Goal: Information Seeking & Learning: Find specific fact

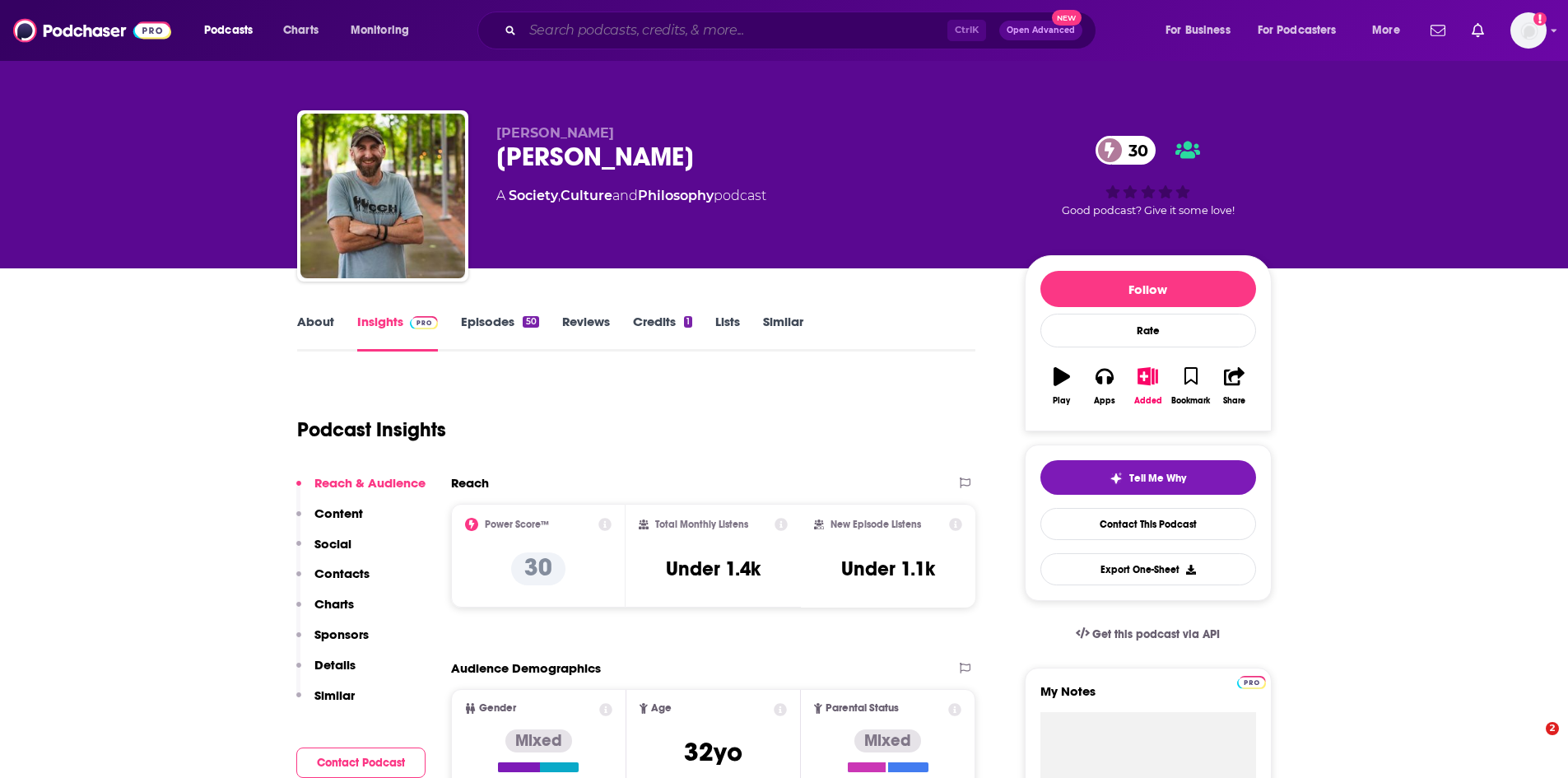
drag, startPoint x: 0, startPoint y: 0, endPoint x: 610, endPoint y: 28, distance: 610.6
click at [610, 28] on input "Search podcasts, credits, & more..." at bounding box center [734, 30] width 425 height 26
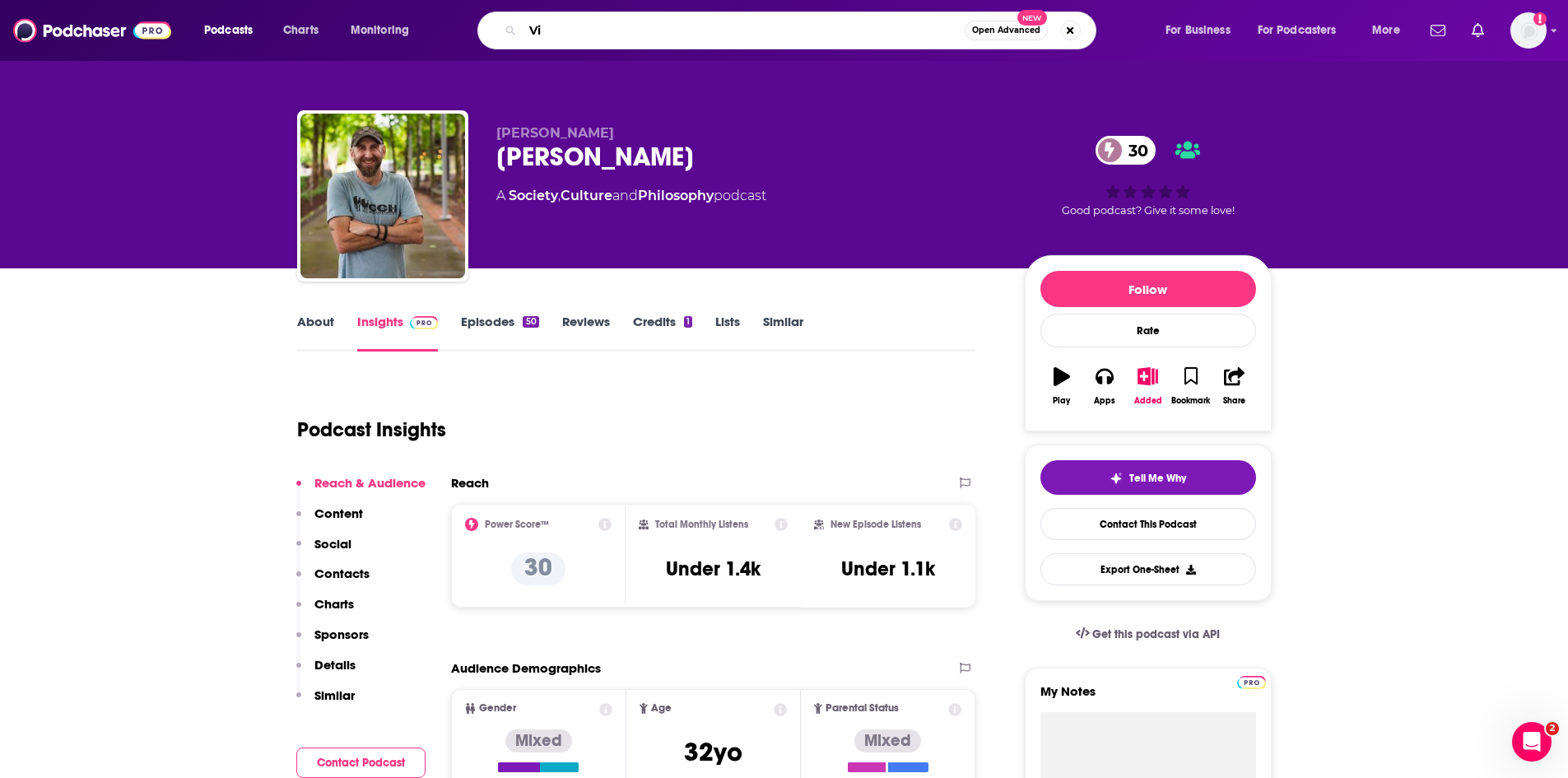
type input "V"
type input "Before my head explodes"
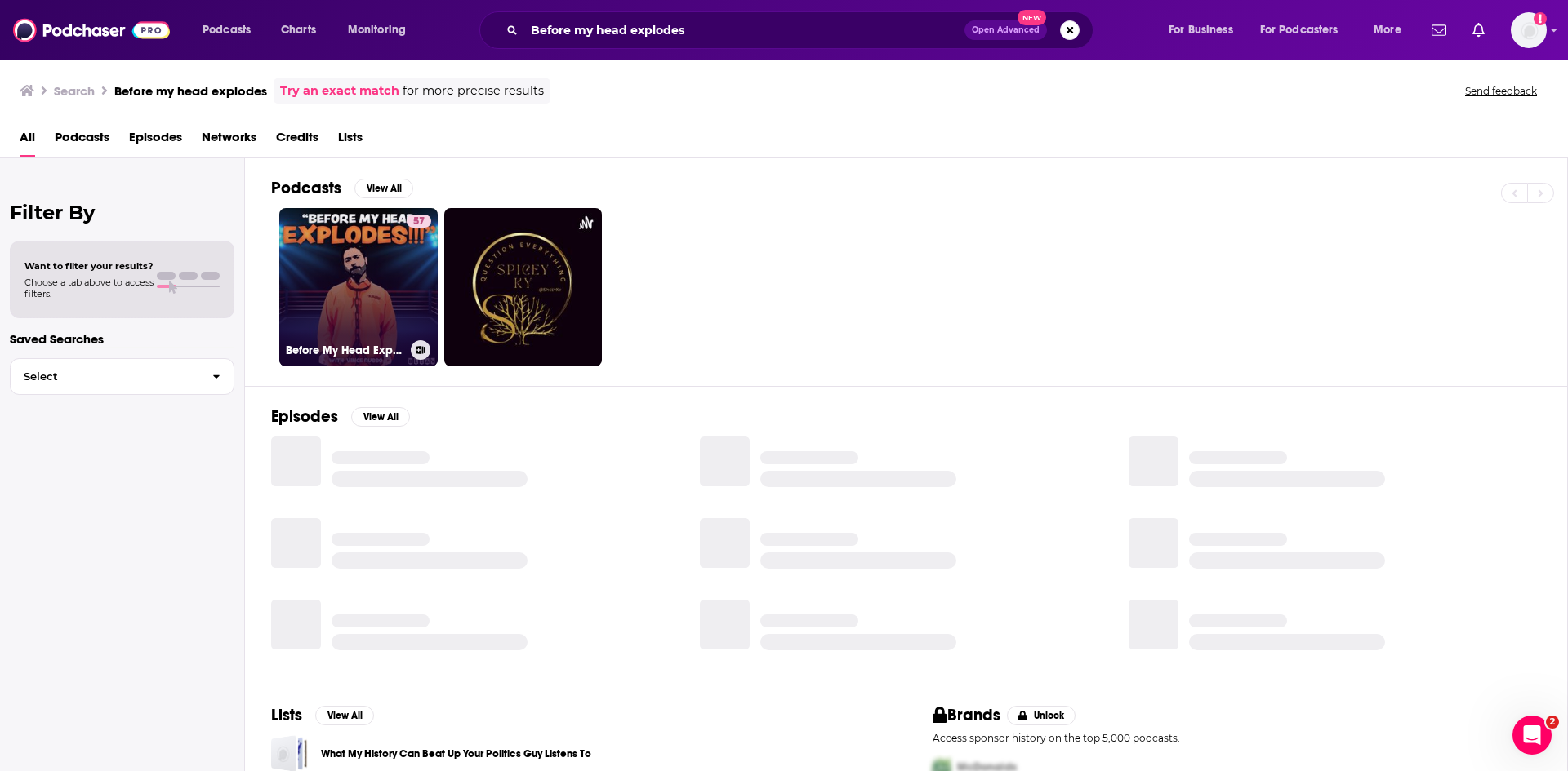
click at [377, 288] on link "57 Before My Head Explodes with [PERSON_NAME]" at bounding box center [358, 288] width 158 height 158
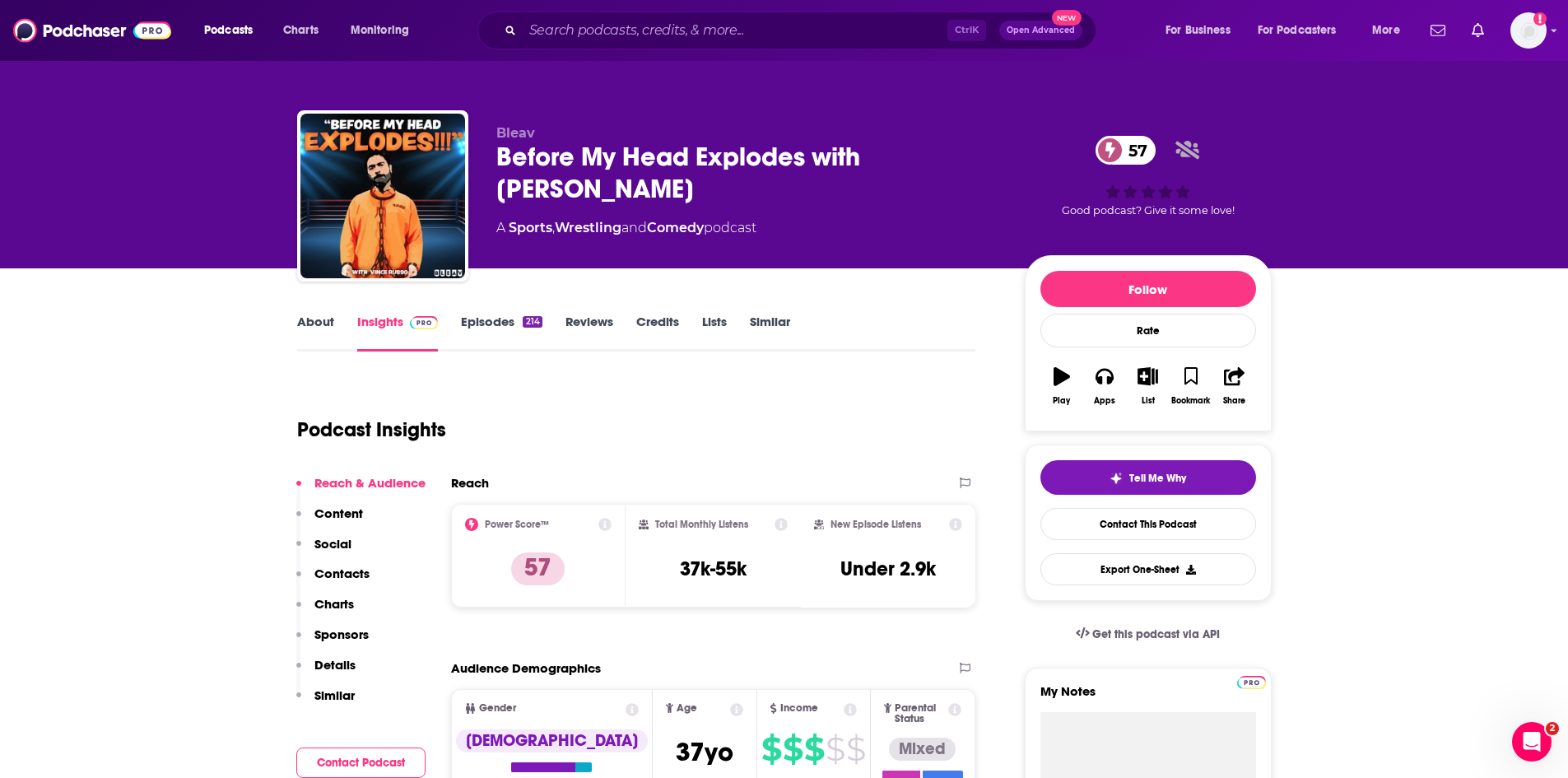
click at [472, 323] on link "Episodes 214" at bounding box center [501, 333] width 81 height 38
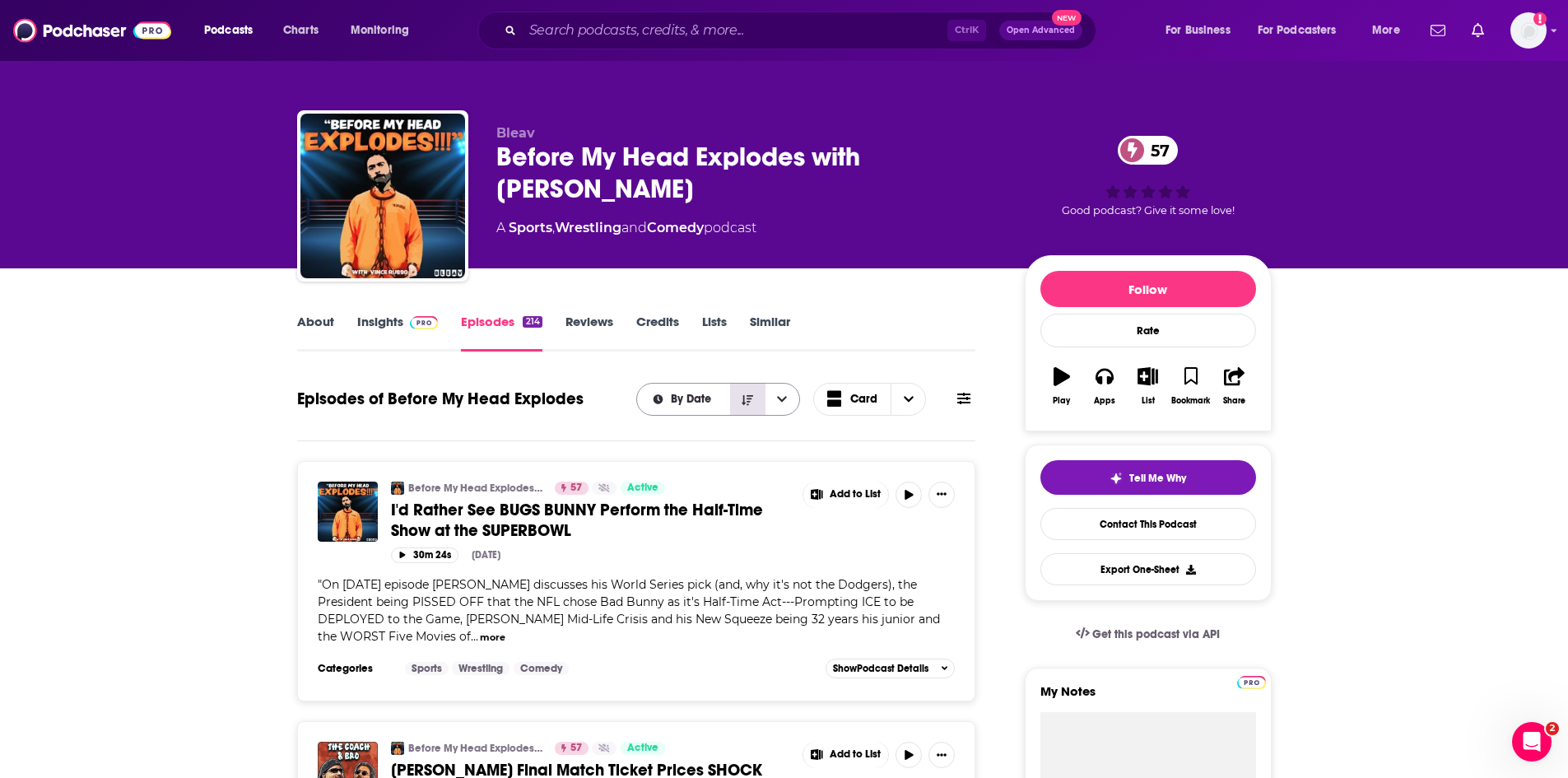
click at [751, 406] on icon "Sort Direction" at bounding box center [748, 400] width 12 height 12
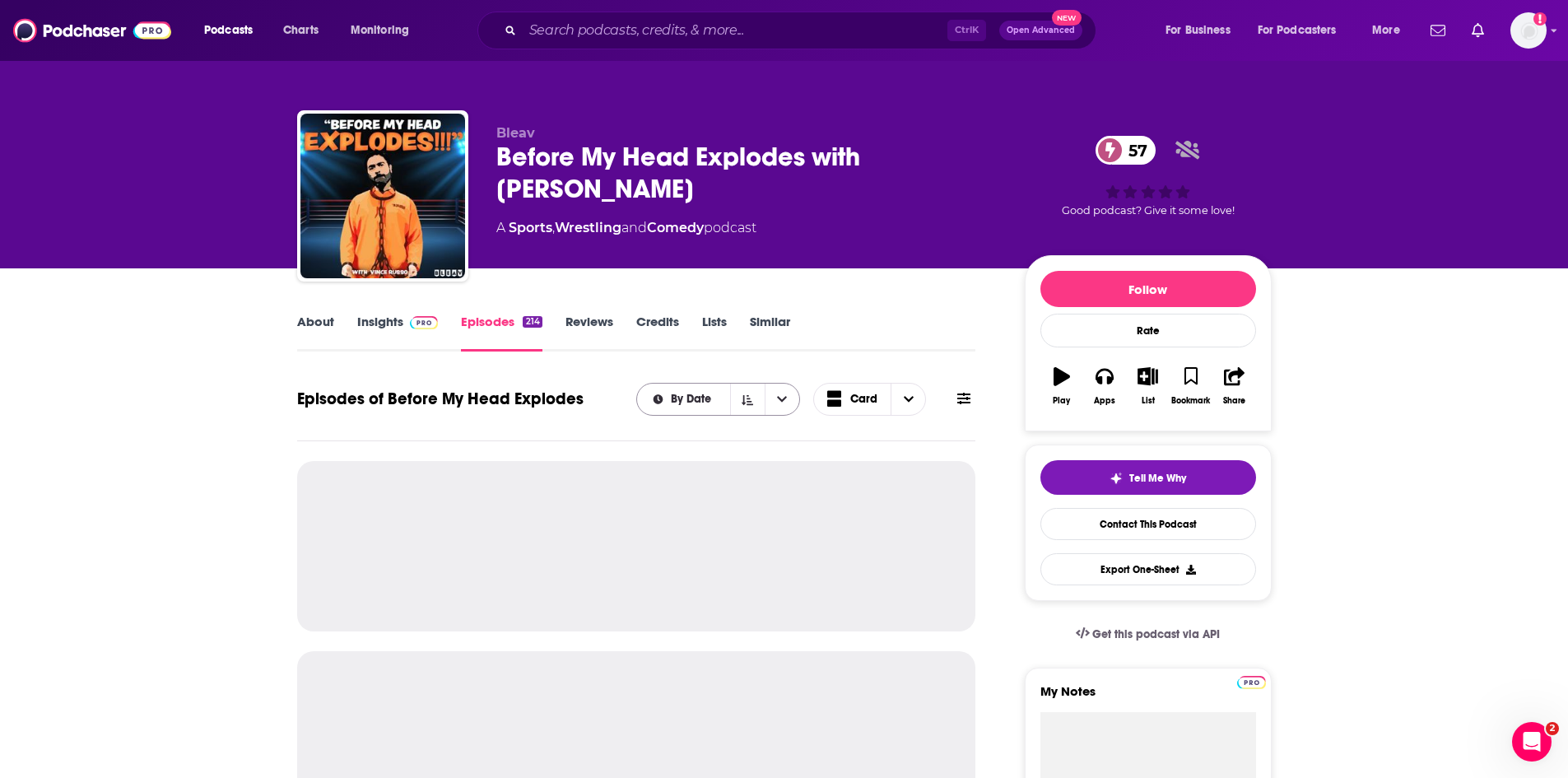
click at [776, 404] on button "open menu" at bounding box center [782, 399] width 35 height 31
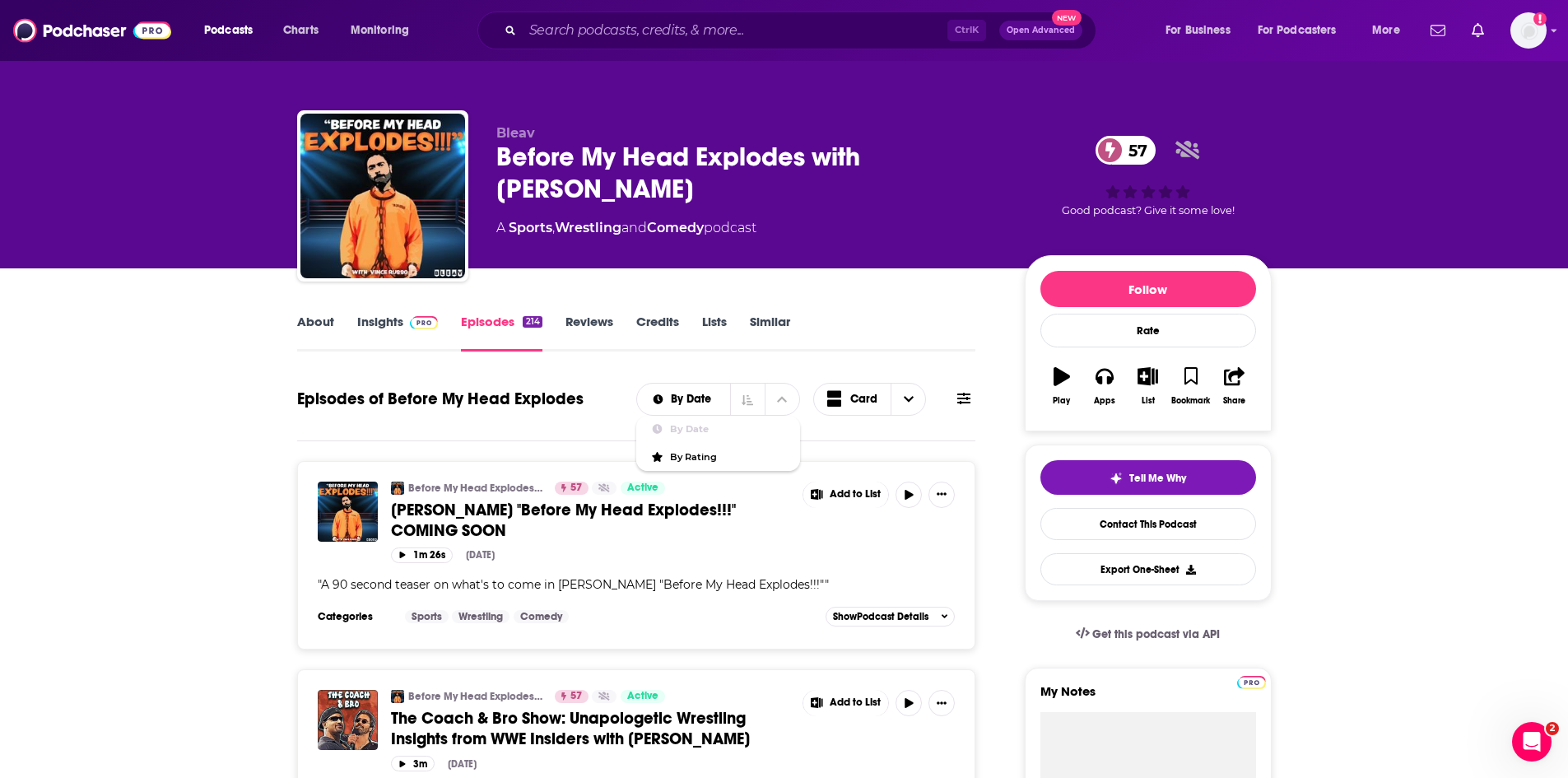
click at [963, 404] on icon at bounding box center [964, 399] width 14 height 12
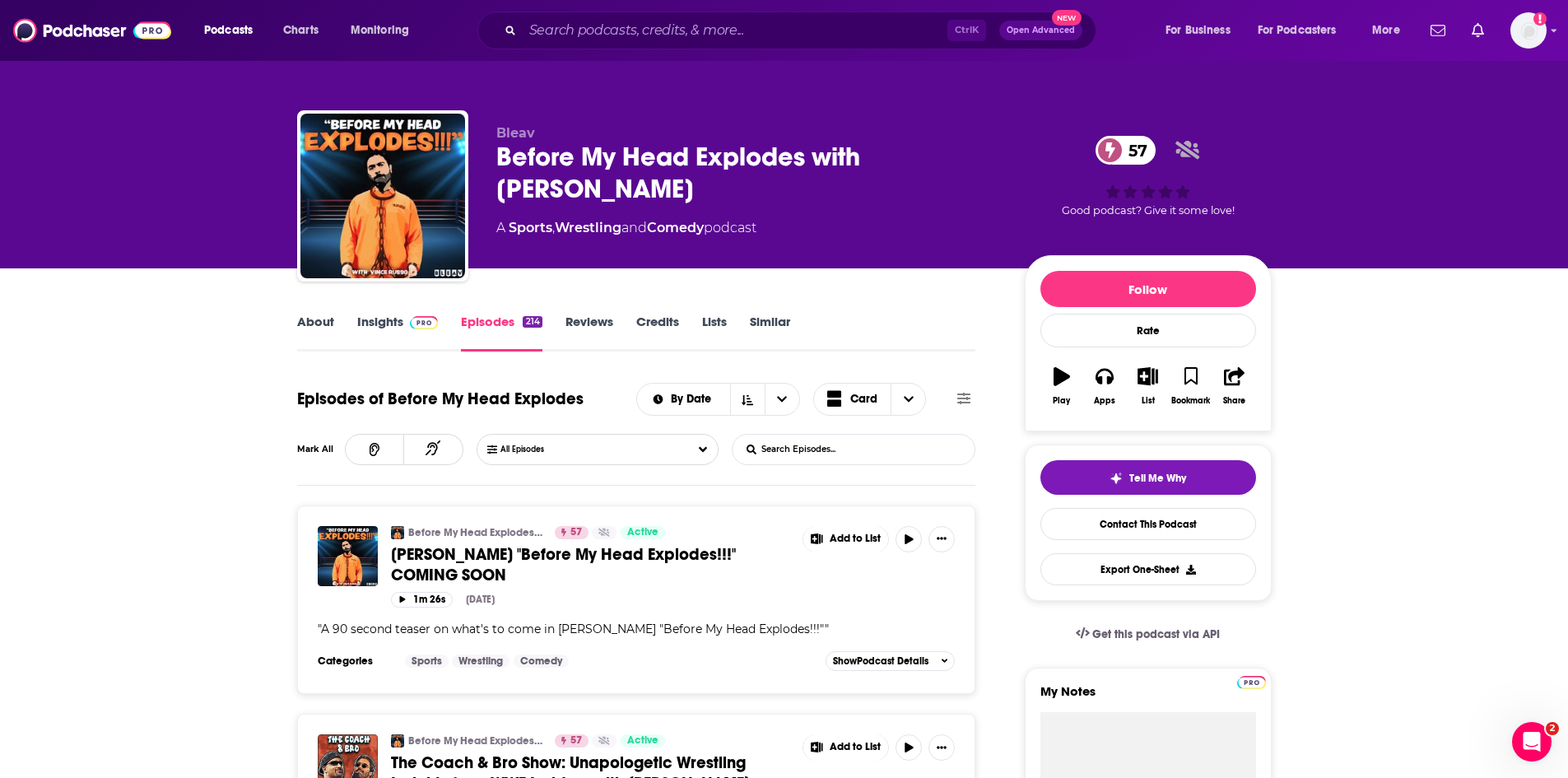
click at [817, 451] on input "List Search Input" at bounding box center [818, 450] width 172 height 30
type input "PETA"
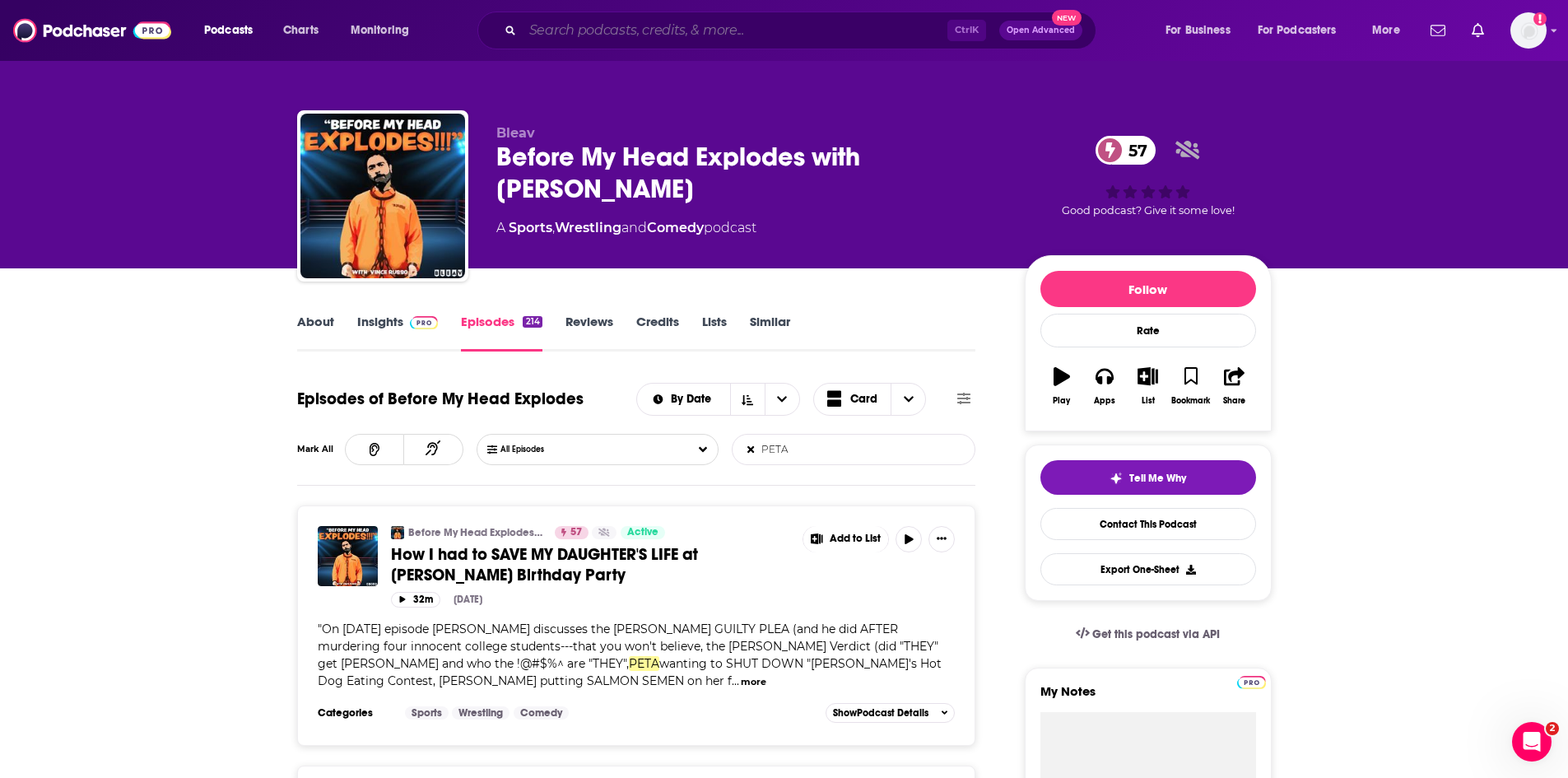
click at [588, 27] on input "Search podcasts, credits, & more..." at bounding box center [734, 30] width 425 height 26
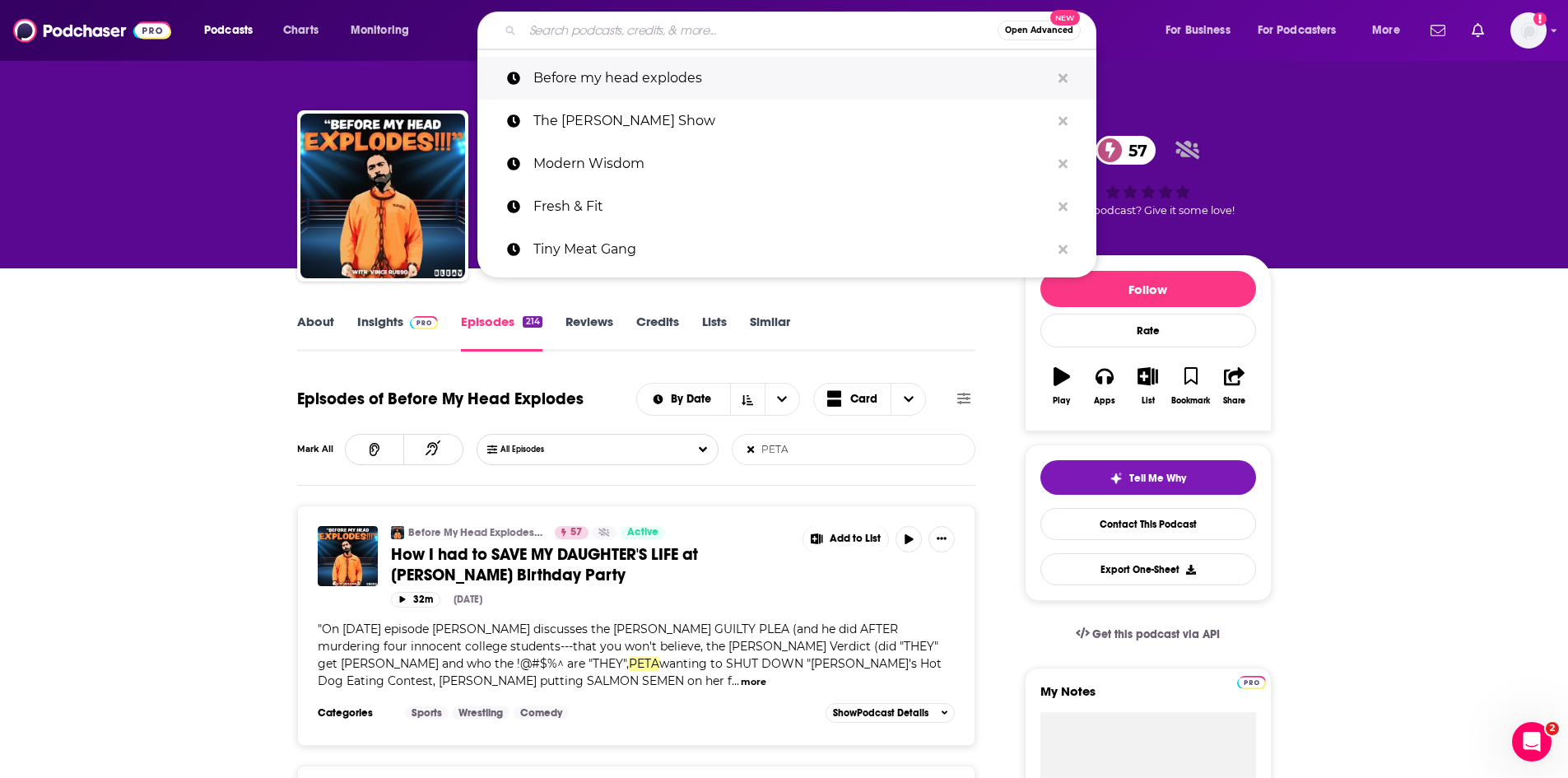
click at [657, 78] on p "Before my head explodes" at bounding box center [792, 78] width 517 height 42
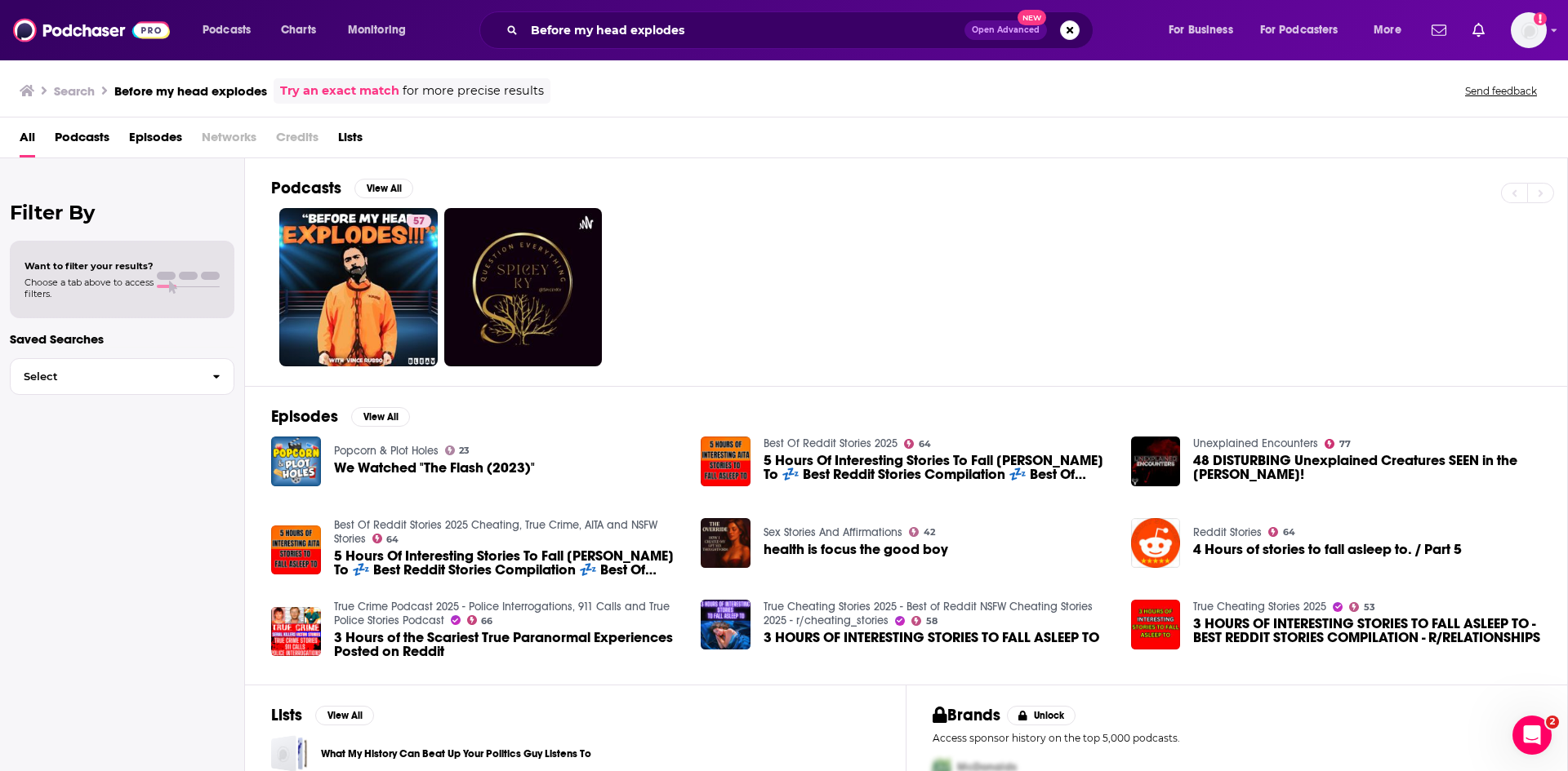
click at [982, 34] on button "Open Advanced New" at bounding box center [1005, 29] width 82 height 19
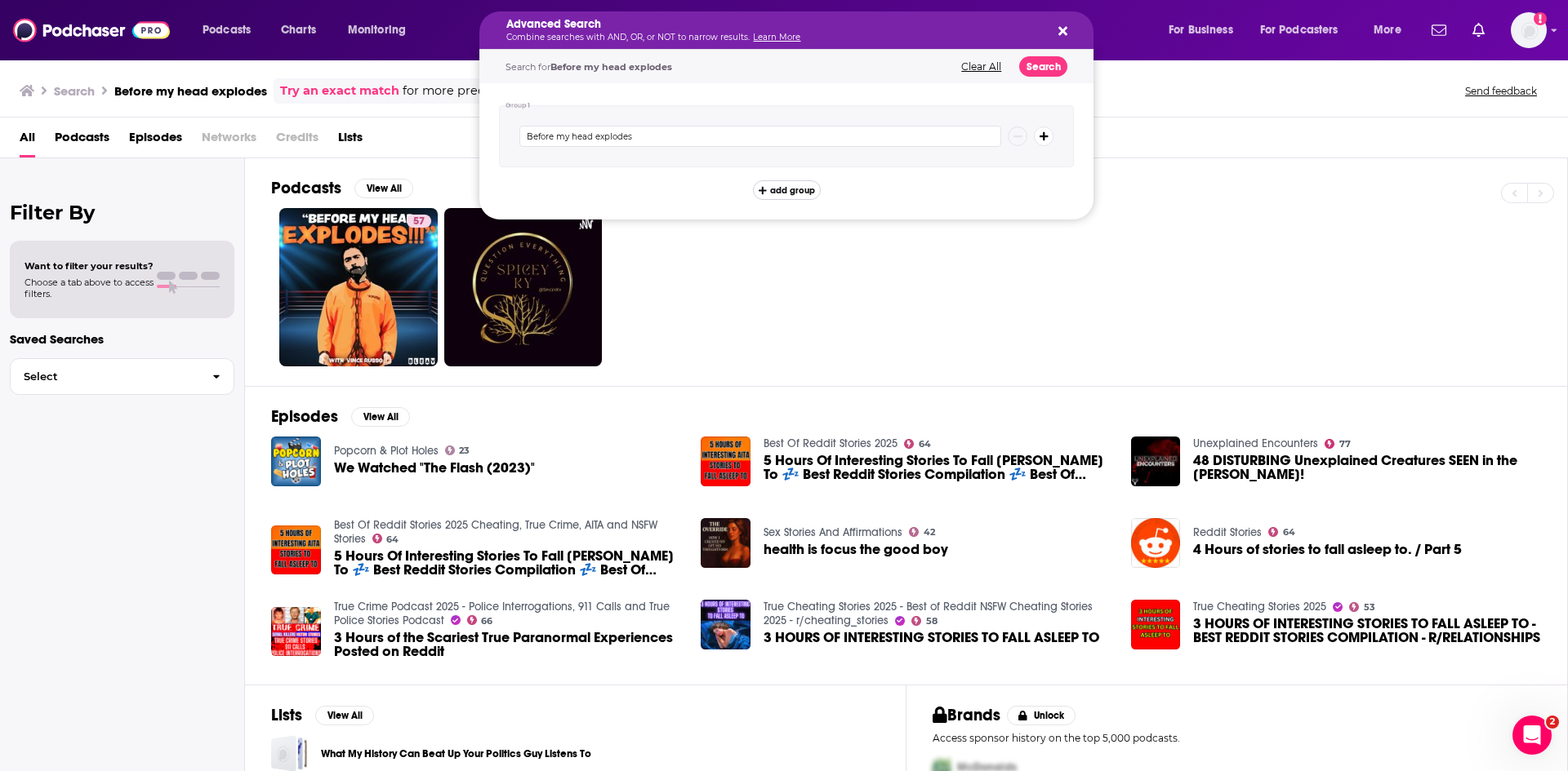
click at [764, 187] on icon "Search podcasts, credits, & more..." at bounding box center [763, 190] width 8 height 8
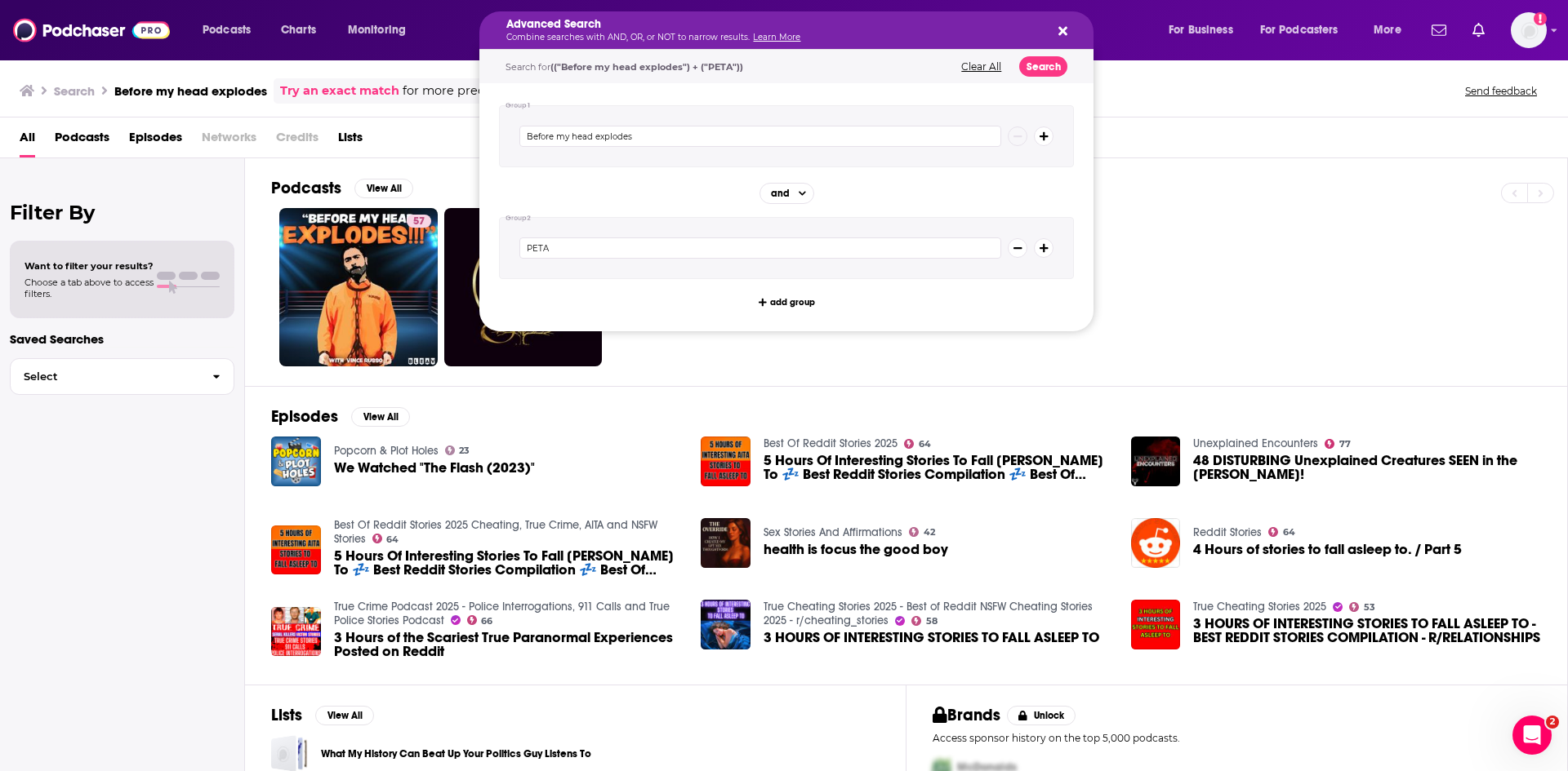
type input "PETA"
click at [1052, 61] on button "Search" at bounding box center [1042, 66] width 48 height 20
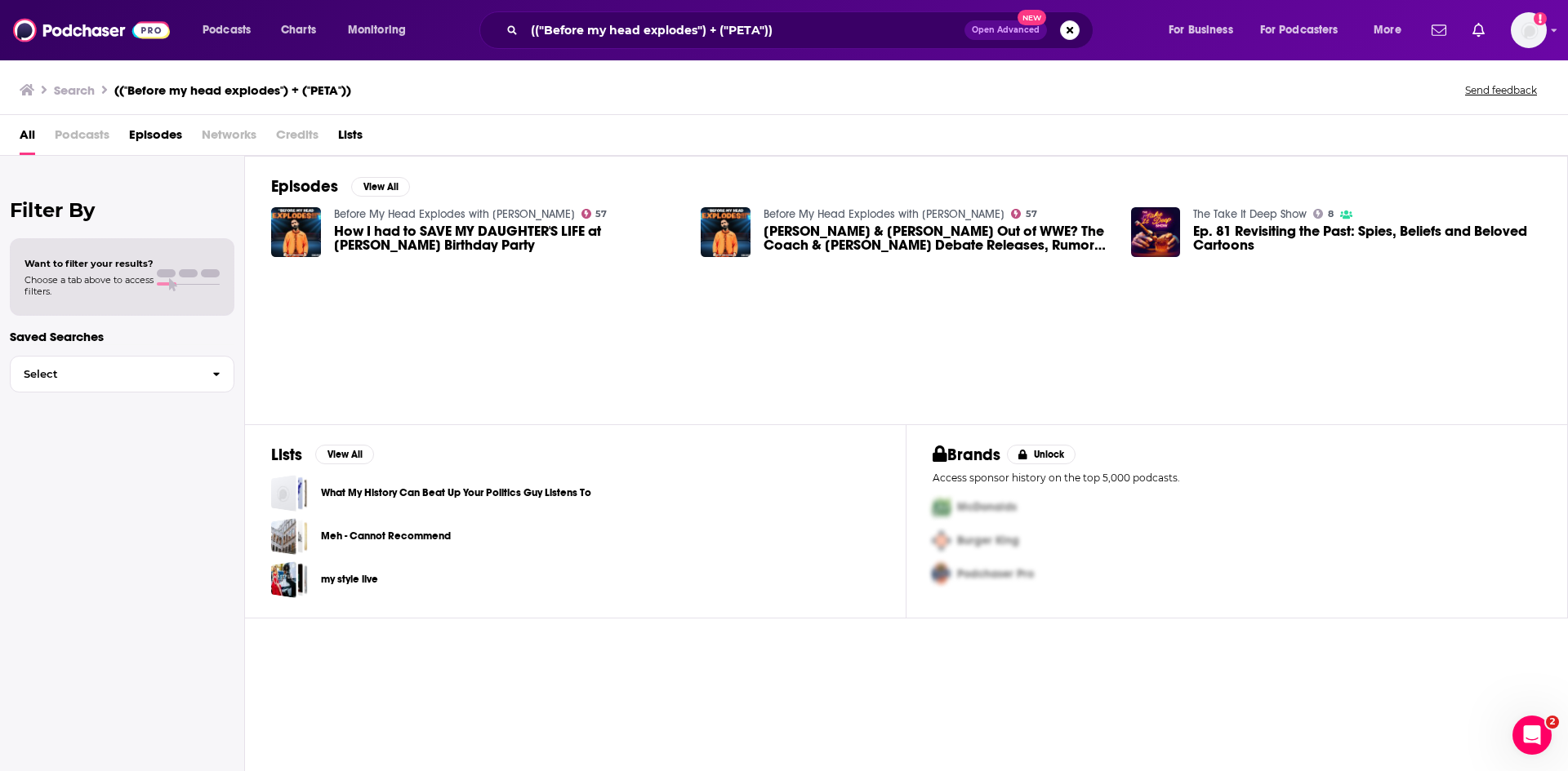
click at [435, 242] on span "How I had to SAVE MY DAUGHTER'S LIFE at [PERSON_NAME] Birthday Party" at bounding box center [508, 238] width 348 height 28
click at [845, 246] on span "[PERSON_NAME] & [PERSON_NAME] Out of WWE? The Coach & [PERSON_NAME] Debate Rele…" at bounding box center [938, 238] width 348 height 28
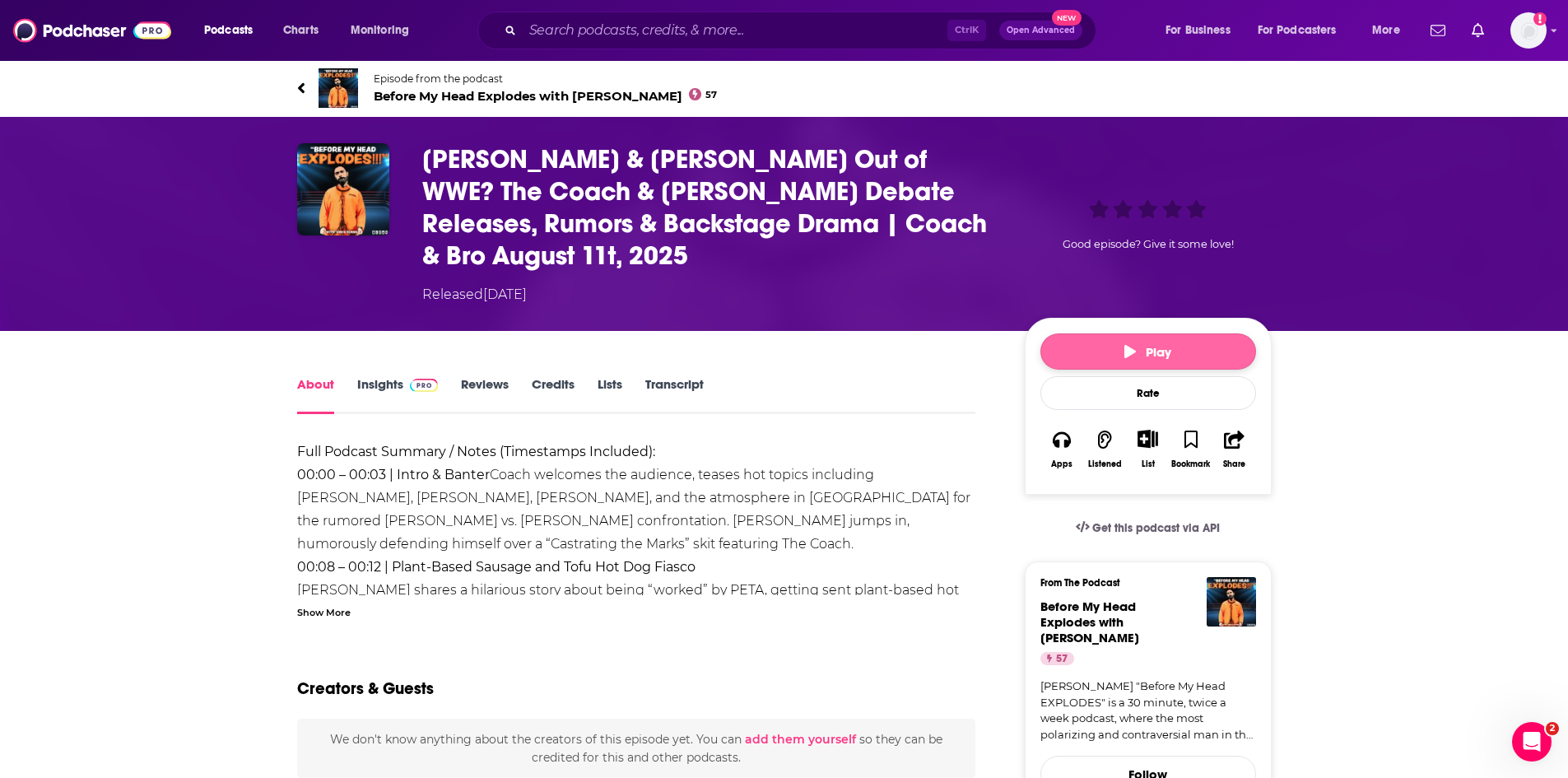
click at [1102, 355] on button "Play" at bounding box center [1148, 351] width 215 height 36
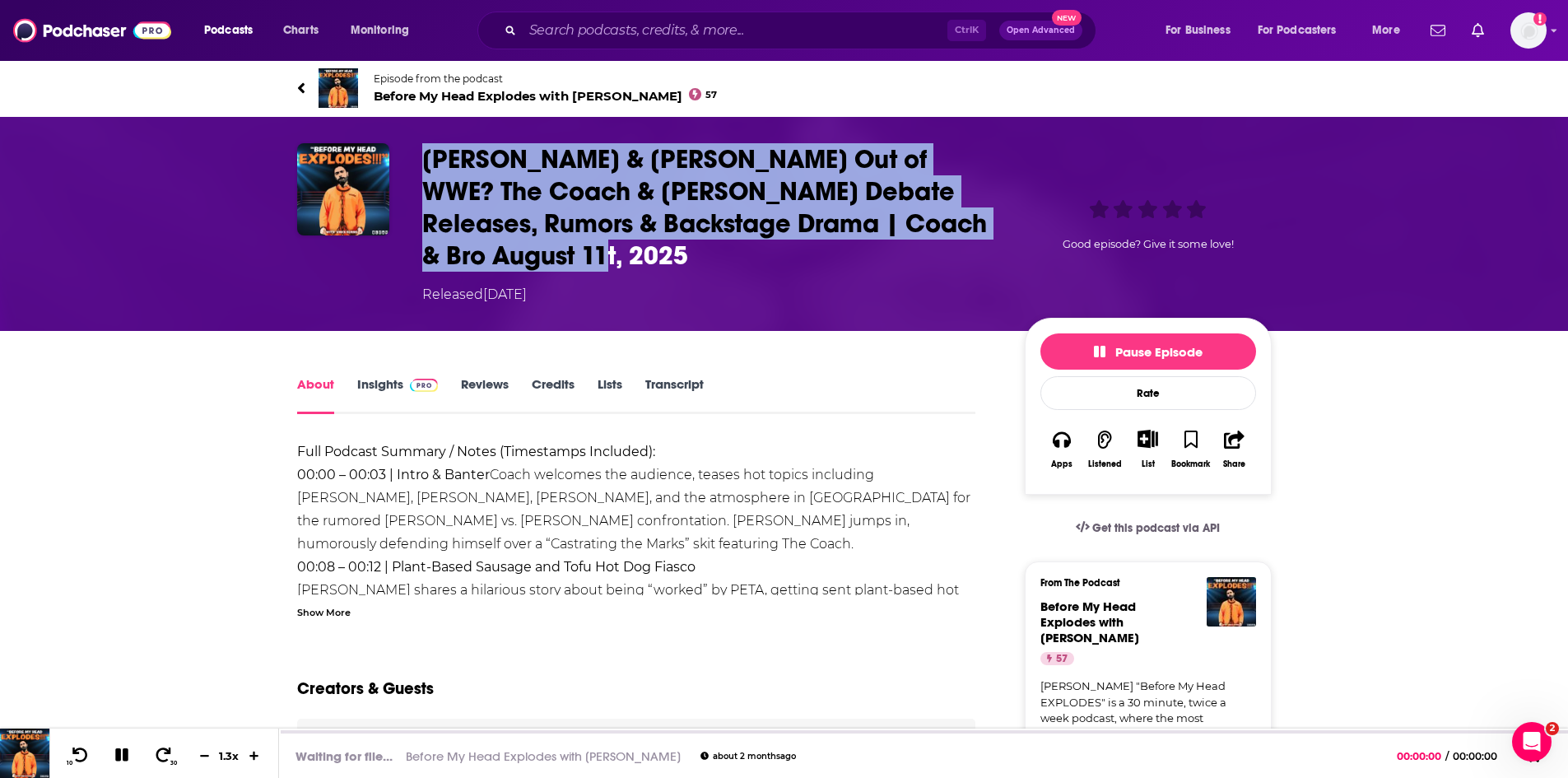
drag, startPoint x: 422, startPoint y: 155, endPoint x: 555, endPoint y: 243, distance: 159.5
click at [555, 243] on div "[PERSON_NAME] & [PERSON_NAME] Out of WWE? The Coach & [PERSON_NAME] Debate Rele…" at bounding box center [784, 224] width 974 height 161
copy h1 "[PERSON_NAME] & [PERSON_NAME] Out of WWE? The Coach & [PERSON_NAME] Debate Rele…"
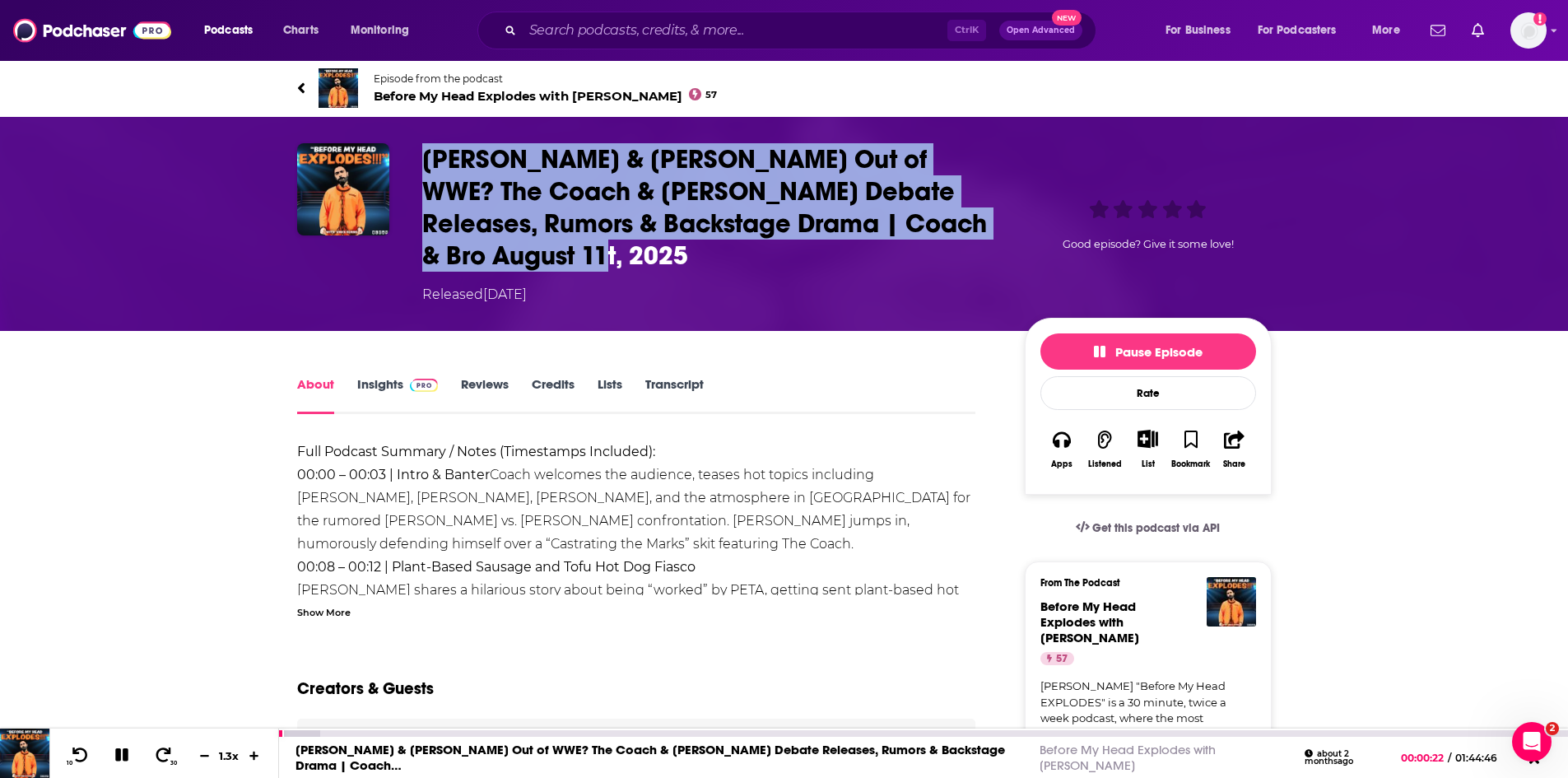
drag, startPoint x: 132, startPoint y: 758, endPoint x: 153, endPoint y: 741, distance: 27.0
click at [132, 758] on button at bounding box center [122, 756] width 29 height 20
